Goal: Task Accomplishment & Management: Complete application form

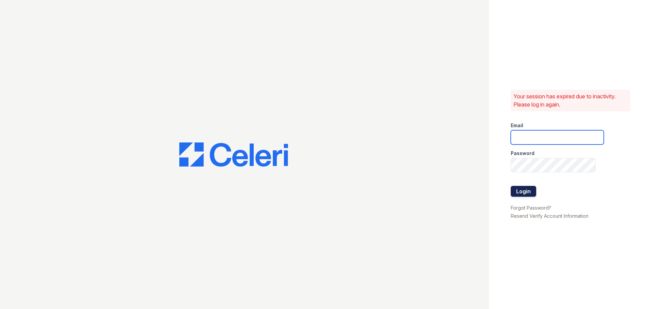
type input "[EMAIL_ADDRESS][DOMAIN_NAME]"
click at [524, 191] on button "Login" at bounding box center [523, 191] width 25 height 11
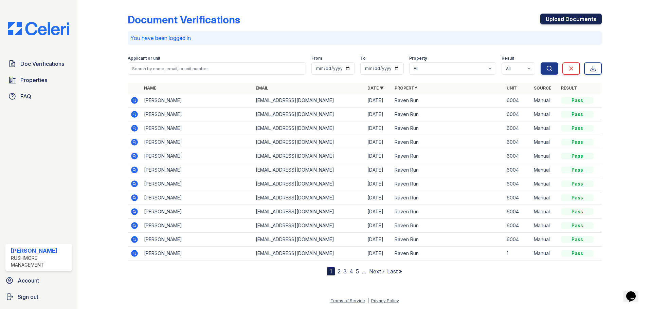
click at [582, 20] on link "Upload Documents" at bounding box center [570, 19] width 61 height 11
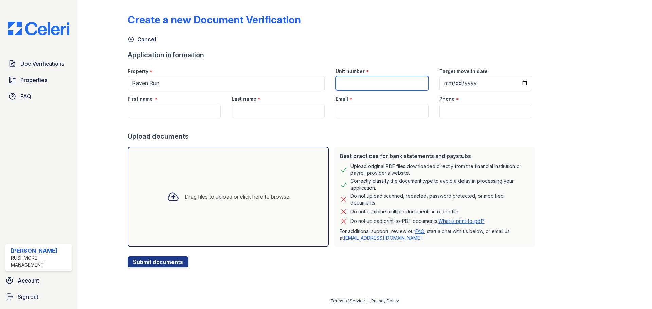
click at [389, 88] on input "Unit number" at bounding box center [381, 83] width 93 height 14
type input "6004"
click at [469, 84] on input "Target move in date" at bounding box center [485, 83] width 93 height 14
click at [512, 83] on input "Target move in date" at bounding box center [485, 83] width 93 height 14
type input "2025-09-19"
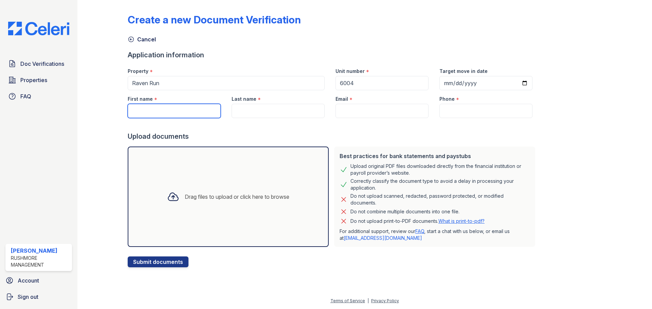
click at [194, 112] on input "First name" at bounding box center [174, 111] width 93 height 14
type input "Alexis"
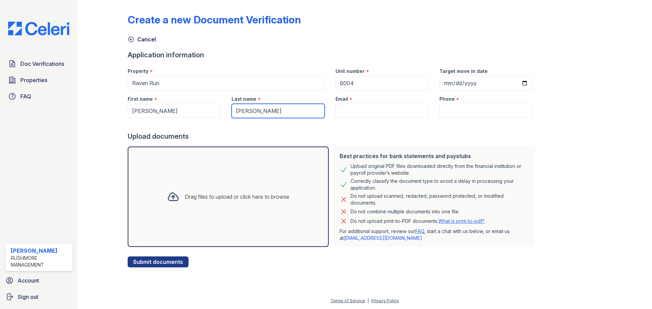
type input "Davis"
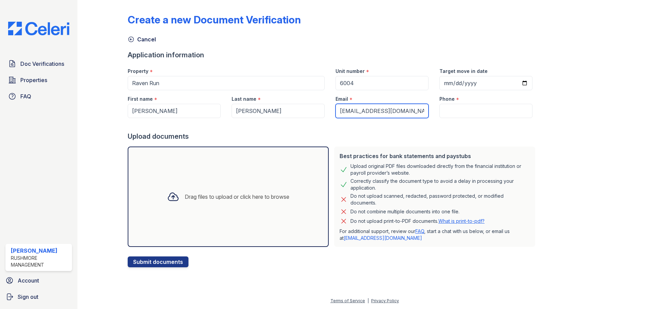
type input "aldavis03@frostburg.edu"
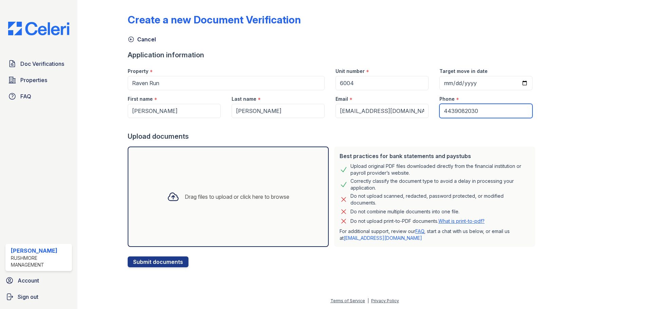
type input "4439082030"
click at [278, 198] on div "Drag files to upload or click here to browse" at bounding box center [237, 197] width 105 height 8
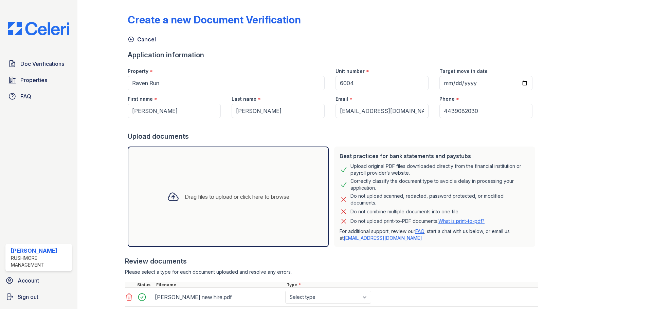
scroll to position [139, 0]
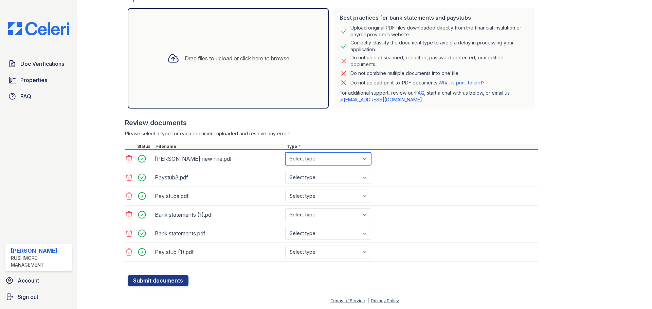
click at [342, 163] on select "Select type Paystub Bank Statement Offer Letter Tax Documents Benefit Award Let…" at bounding box center [328, 158] width 86 height 13
select select "offer_letter"
click at [285, 152] on select "Select type Paystub Bank Statement Offer Letter Tax Documents Benefit Award Let…" at bounding box center [328, 158] width 86 height 13
click at [329, 182] on select "Select type Paystub Bank Statement Offer Letter Tax Documents Benefit Award Let…" at bounding box center [328, 177] width 86 height 13
click at [444, 194] on div "Pay stubs.pdf Select type Paystub Bank Statement Offer Letter Tax Documents Ben…" at bounding box center [331, 196] width 413 height 19
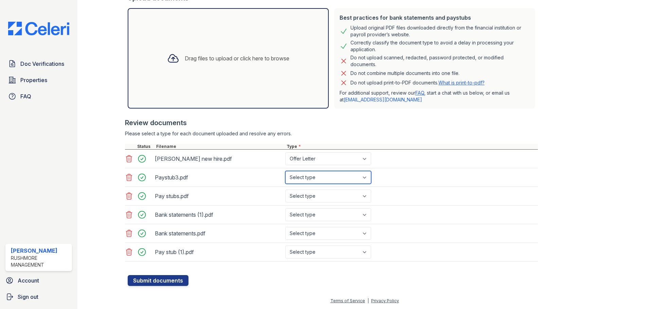
click at [334, 180] on select "Select type Paystub Bank Statement Offer Letter Tax Documents Benefit Award Let…" at bounding box center [328, 177] width 86 height 13
select select "paystub"
click at [285, 171] on select "Select type Paystub Bank Statement Offer Letter Tax Documents Benefit Award Let…" at bounding box center [328, 177] width 86 height 13
click at [334, 195] on select "Select type Paystub Bank Statement Offer Letter Tax Documents Benefit Award Let…" at bounding box center [328, 196] width 86 height 13
select select "paystub"
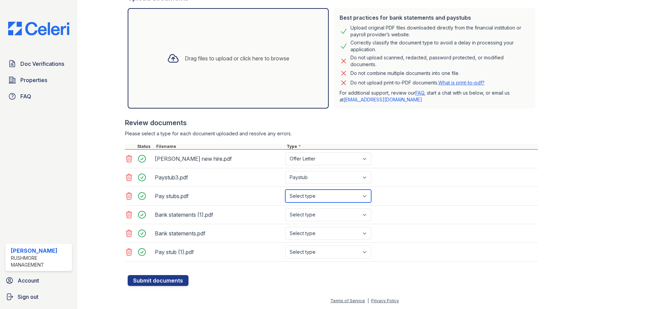
click at [285, 190] on select "Select type Paystub Bank Statement Offer Letter Tax Documents Benefit Award Let…" at bounding box center [328, 196] width 86 height 13
click at [333, 217] on select "Select type Paystub Bank Statement Offer Letter Tax Documents Benefit Award Let…" at bounding box center [328, 214] width 86 height 13
select select "bank_statement"
click at [285, 208] on select "Select type Paystub Bank Statement Offer Letter Tax Documents Benefit Award Let…" at bounding box center [328, 214] width 86 height 13
click at [332, 232] on select "Select type Paystub Bank Statement Offer Letter Tax Documents Benefit Award Let…" at bounding box center [328, 233] width 86 height 13
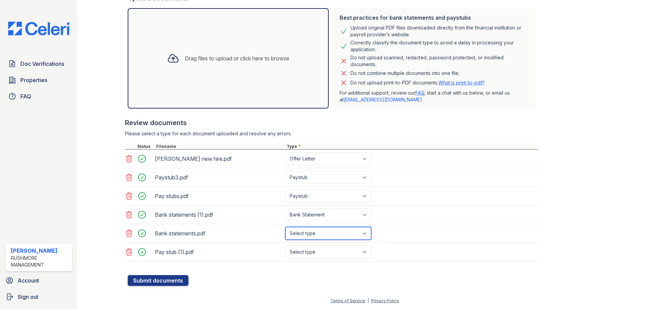
select select "bank_statement"
click at [285, 227] on select "Select type Paystub Bank Statement Offer Letter Tax Documents Benefit Award Let…" at bounding box center [328, 233] width 86 height 13
click at [329, 249] on select "Select type Paystub Bank Statement Offer Letter Tax Documents Benefit Award Let…" at bounding box center [328, 252] width 86 height 13
select select "paystub"
click at [285, 246] on select "Select type Paystub Bank Statement Offer Letter Tax Documents Benefit Award Let…" at bounding box center [328, 252] width 86 height 13
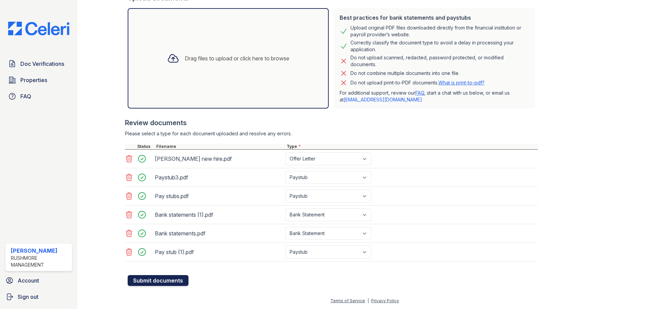
click at [172, 280] on button "Submit documents" at bounding box center [158, 280] width 61 height 11
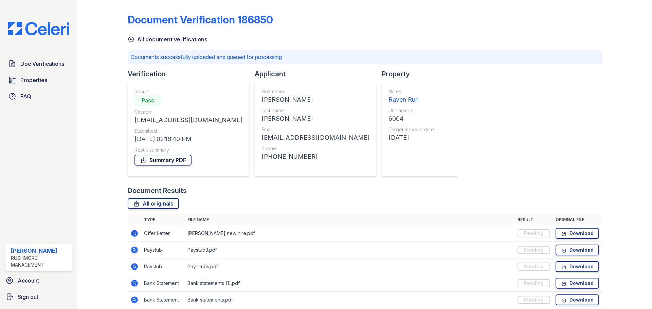
click at [175, 159] on link "Summary PDF" at bounding box center [162, 160] width 57 height 11
click at [335, 39] on div "All document verifications" at bounding box center [365, 37] width 474 height 12
